Goal: Check status: Check status

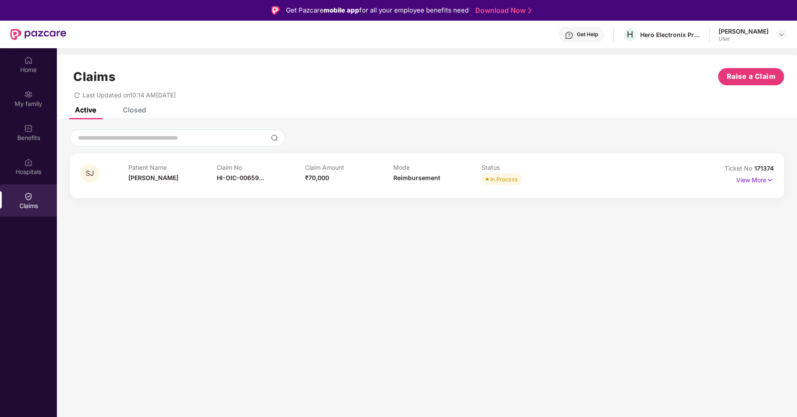
scroll to position [48, 0]
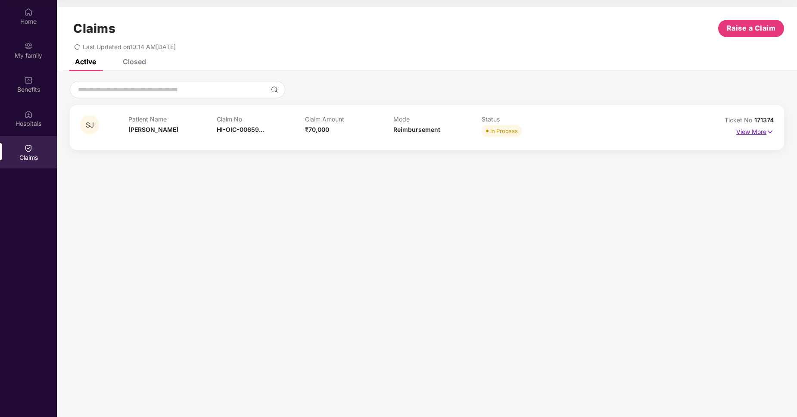
click at [756, 133] on p "View More" at bounding box center [754, 131] width 37 height 12
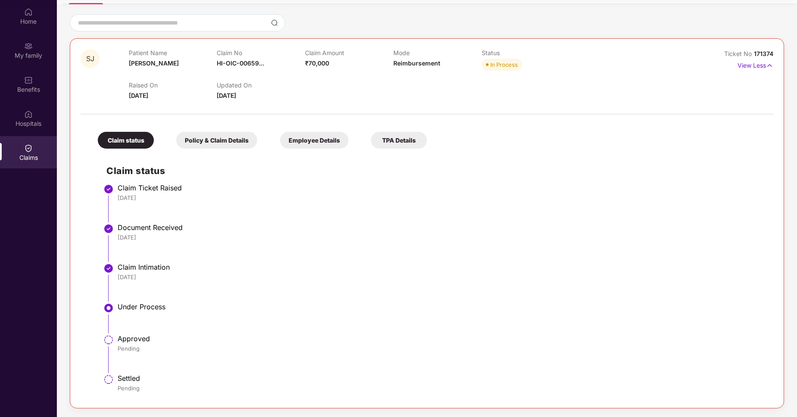
scroll to position [0, 0]
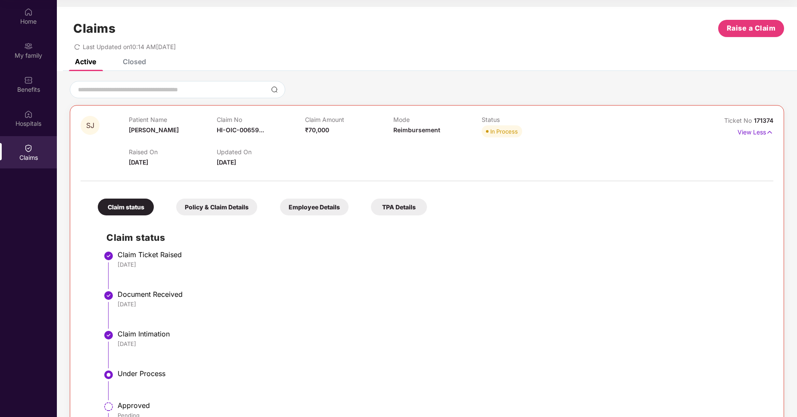
click at [140, 50] on span "Last Updated on 10:14 AM[DATE]" at bounding box center [129, 46] width 93 height 7
click at [282, 46] on div "Last Updated on 10:14 AM[DATE]" at bounding box center [427, 43] width 714 height 13
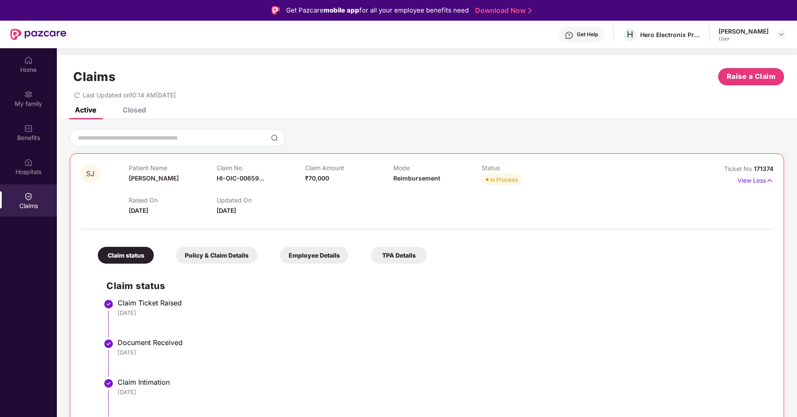
click at [131, 259] on div "Claim status" at bounding box center [126, 255] width 56 height 17
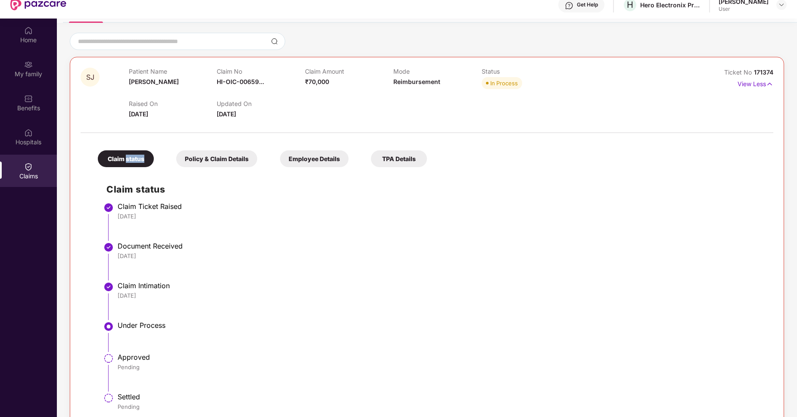
scroll to position [48, 0]
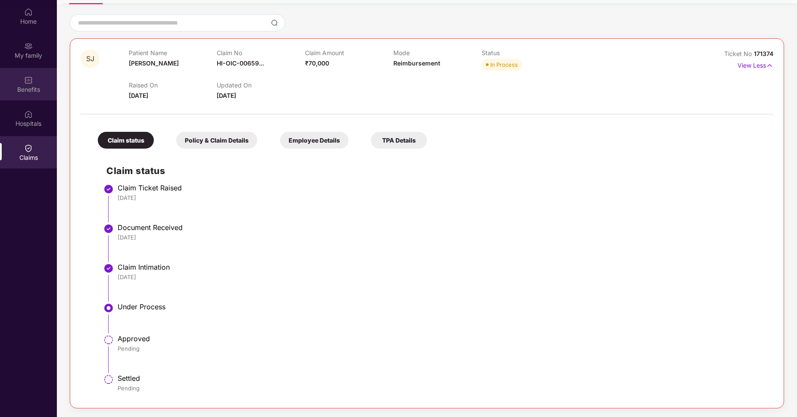
click at [29, 91] on div "Benefits" at bounding box center [28, 89] width 57 height 9
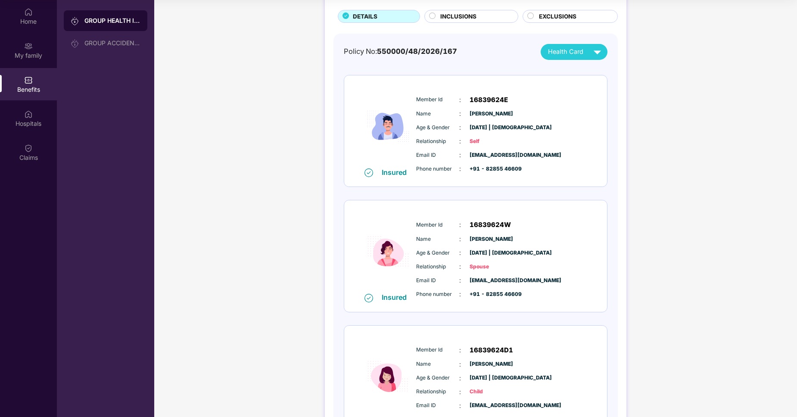
scroll to position [40, 0]
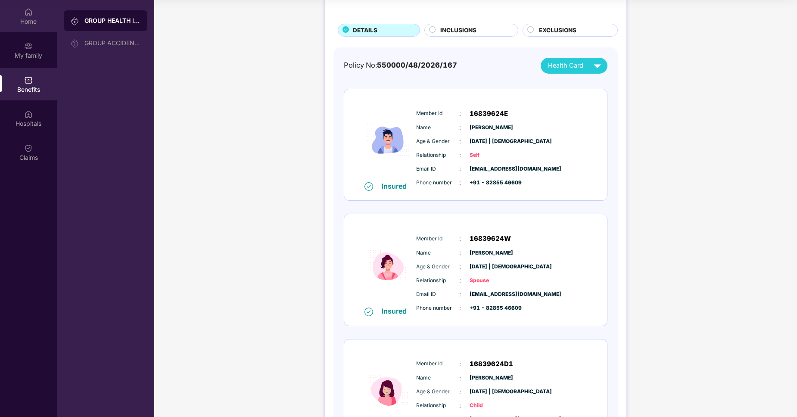
click at [30, 16] on img at bounding box center [28, 12] width 9 height 9
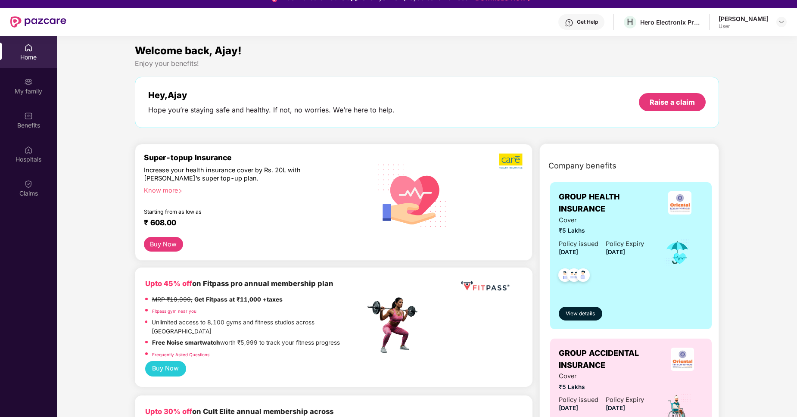
scroll to position [0, 0]
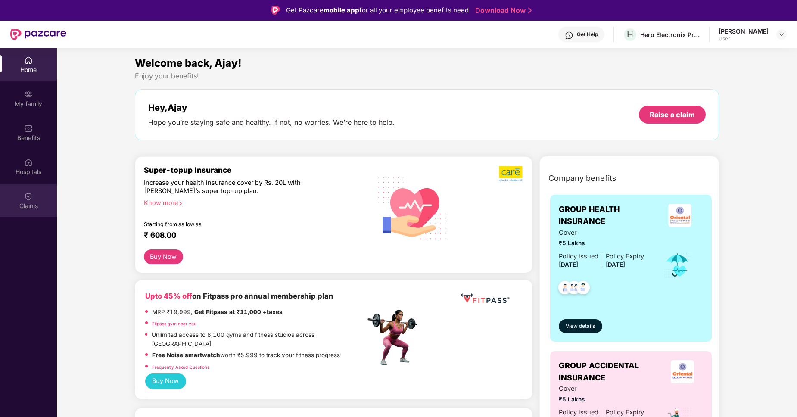
click at [28, 202] on div "Claims" at bounding box center [28, 206] width 57 height 9
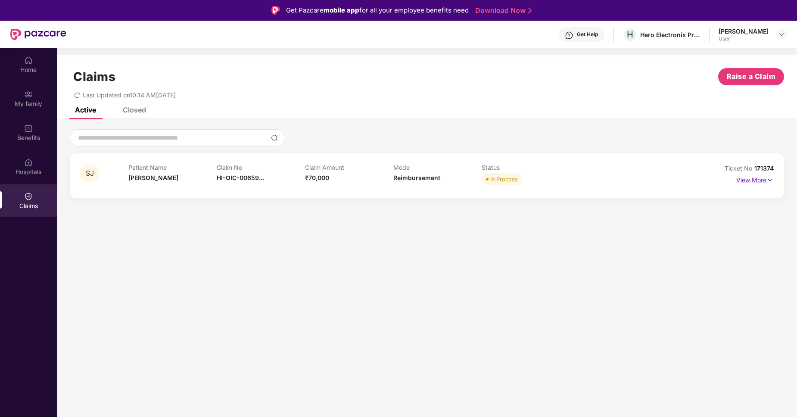
click at [756, 184] on p "View More" at bounding box center [754, 179] width 37 height 12
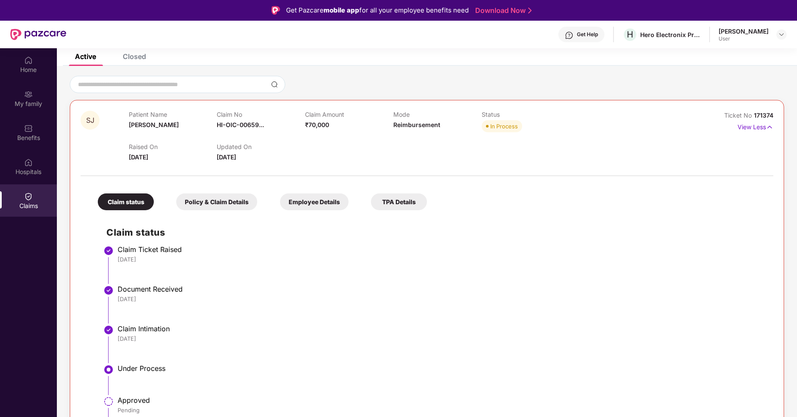
scroll to position [67, 0]
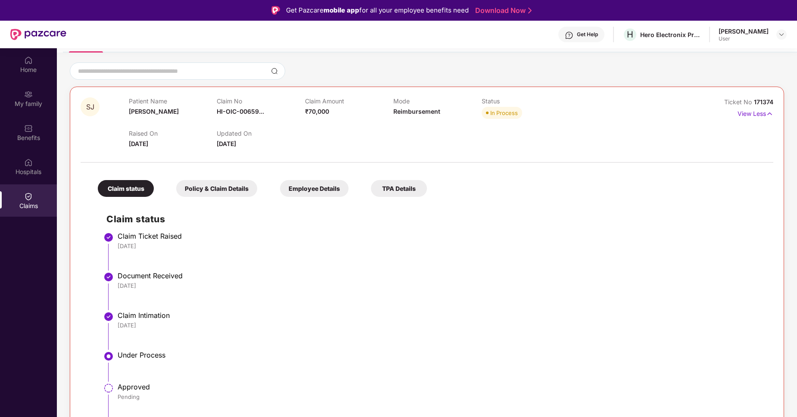
click at [227, 187] on div "Policy & Claim Details" at bounding box center [216, 188] width 81 height 17
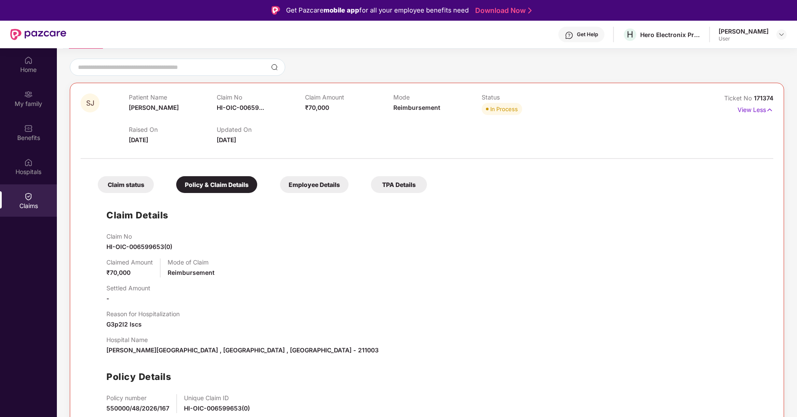
scroll to position [48, 0]
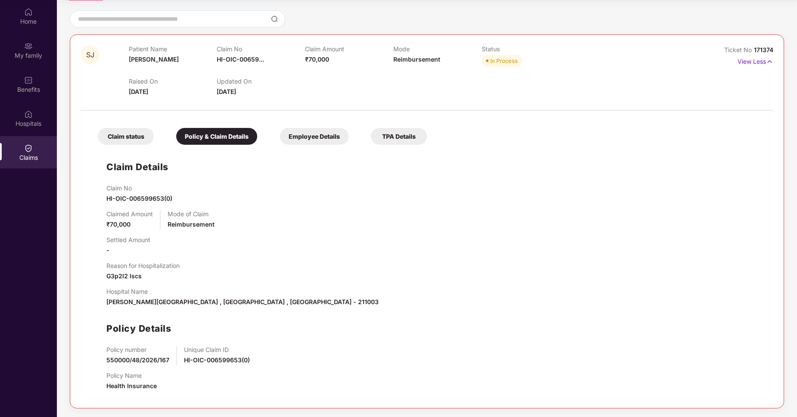
click at [317, 135] on div "Employee Details" at bounding box center [314, 136] width 68 height 17
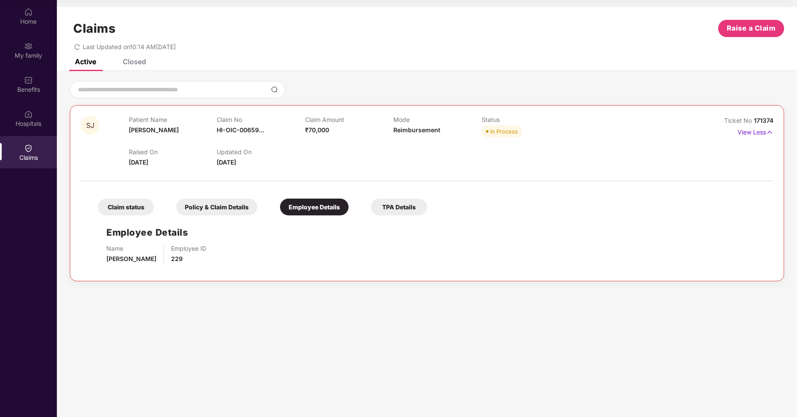
scroll to position [0, 0]
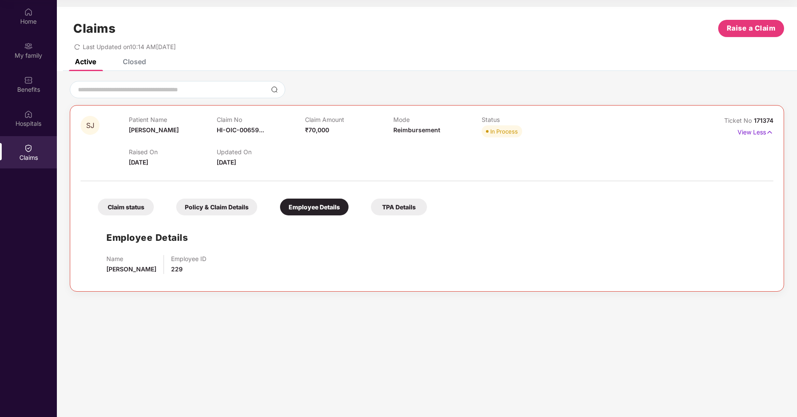
click at [401, 209] on div "TPA Details" at bounding box center [399, 207] width 56 height 17
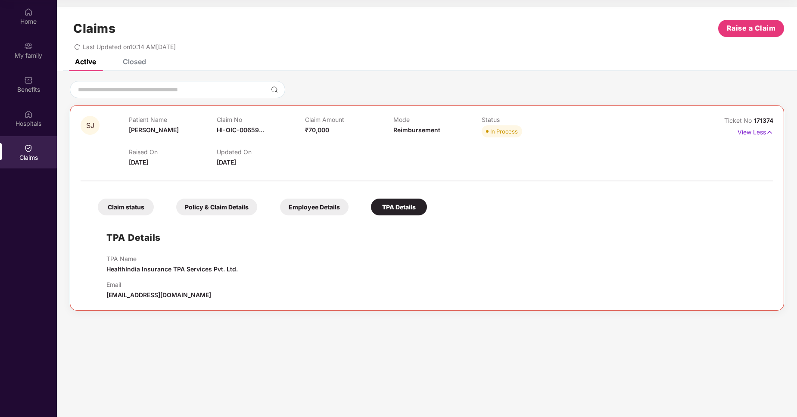
click at [138, 62] on div "Closed" at bounding box center [134, 61] width 23 height 9
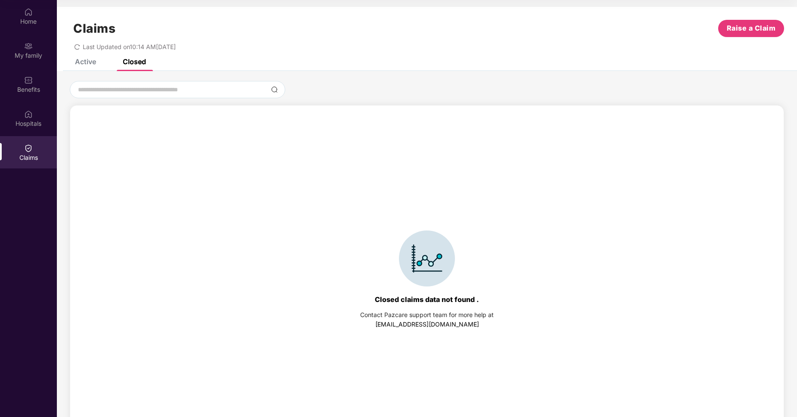
click at [84, 64] on div "Active" at bounding box center [85, 61] width 21 height 9
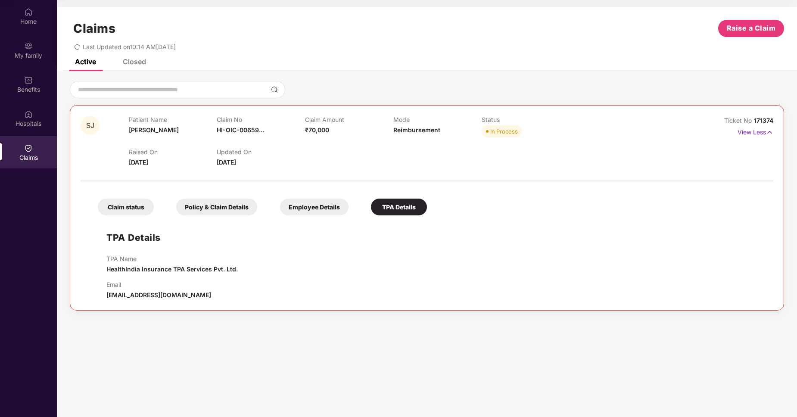
click at [124, 204] on div "Claim status" at bounding box center [126, 207] width 56 height 17
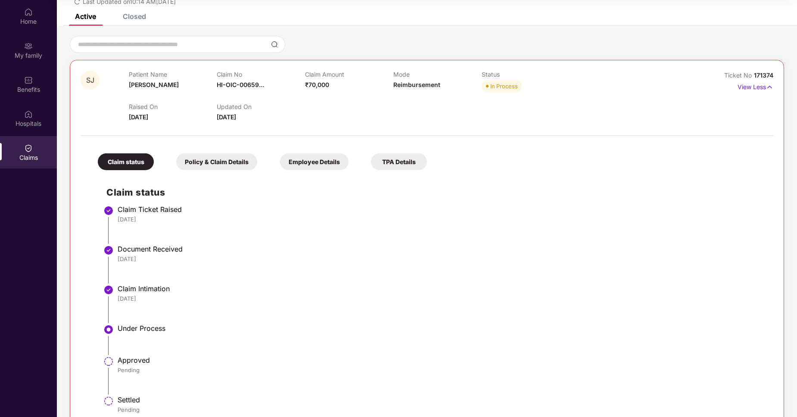
scroll to position [67, 0]
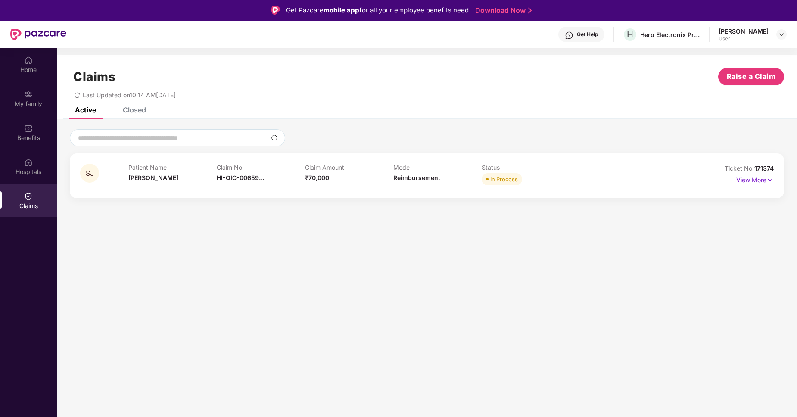
scroll to position [48, 0]
